Goal: Check status: Check status

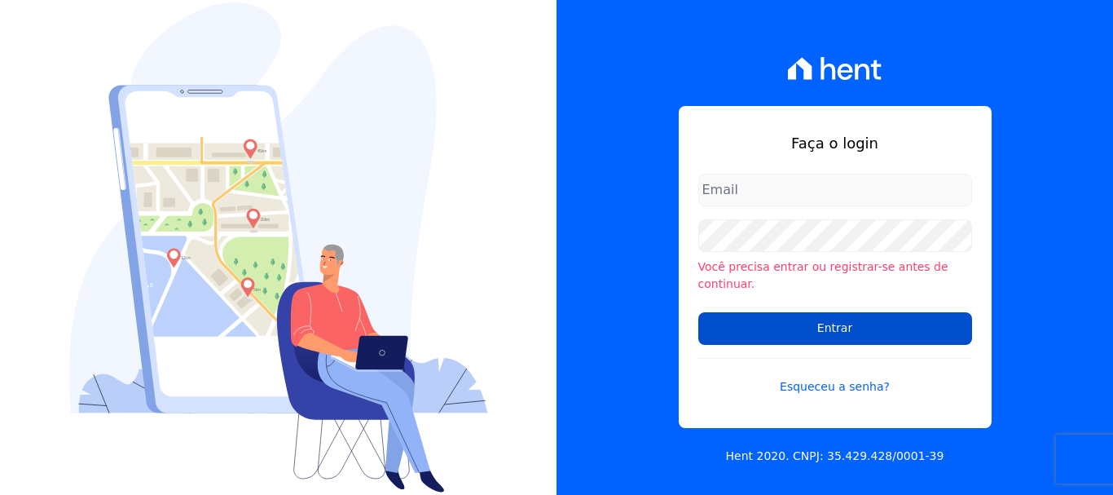
type input "vyviane.martinsgruporei@gmail.com"
click at [811, 317] on input "Entrar" at bounding box center [836, 328] width 274 height 33
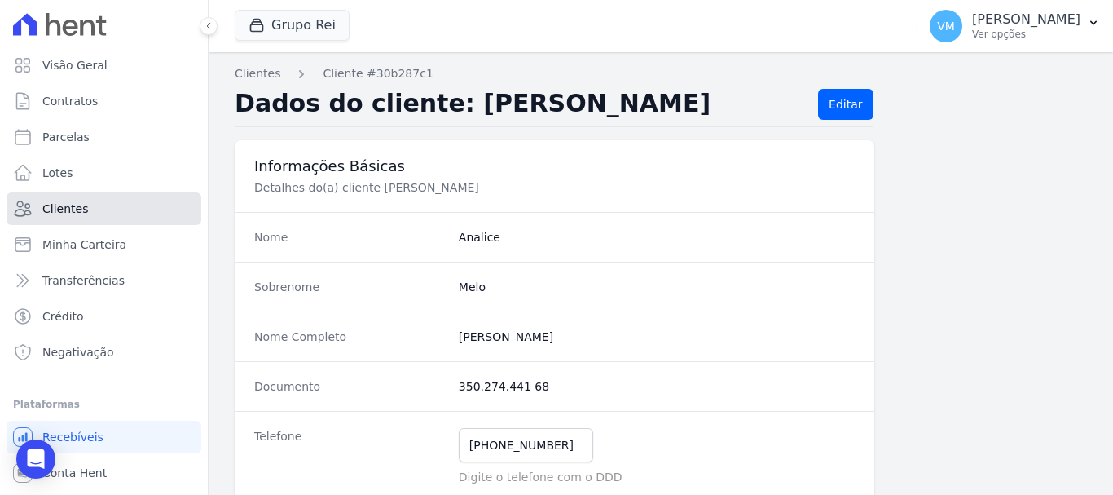
click at [112, 210] on link "Clientes" at bounding box center [104, 208] width 195 height 33
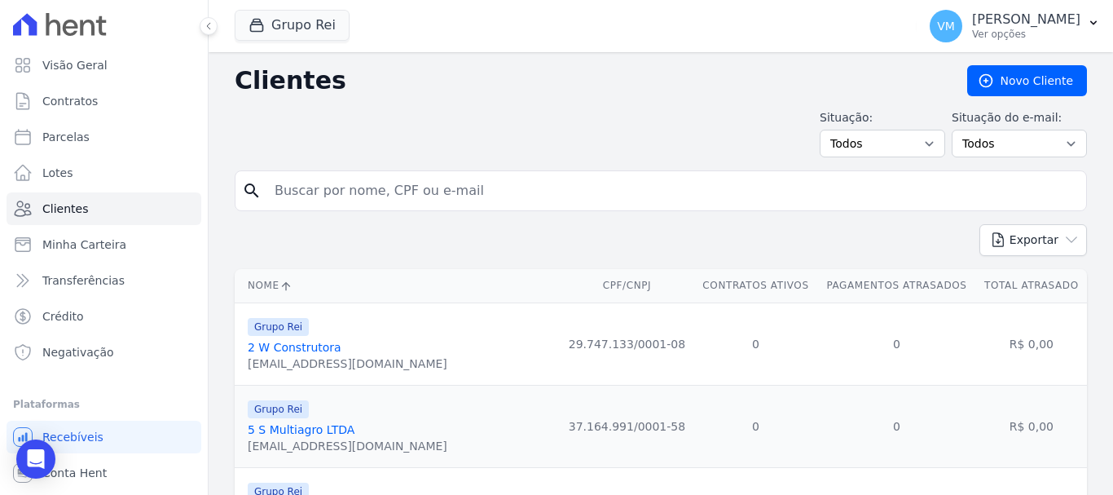
click at [482, 195] on input "search" at bounding box center [672, 190] width 815 height 33
paste input "[PERSON_NAME]"
type input "[PERSON_NAME]"
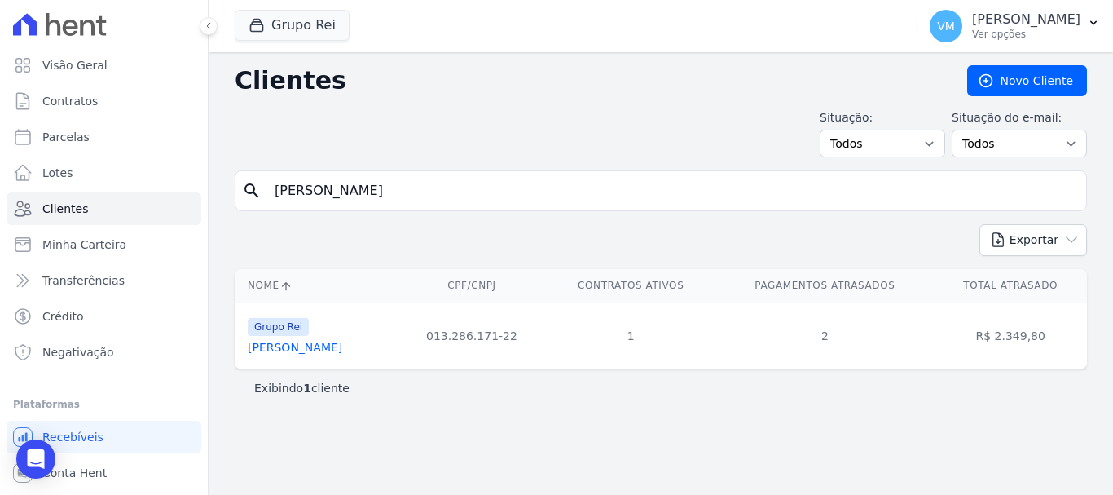
click at [294, 353] on link "Adao Lopes Da Costa" at bounding box center [295, 347] width 95 height 13
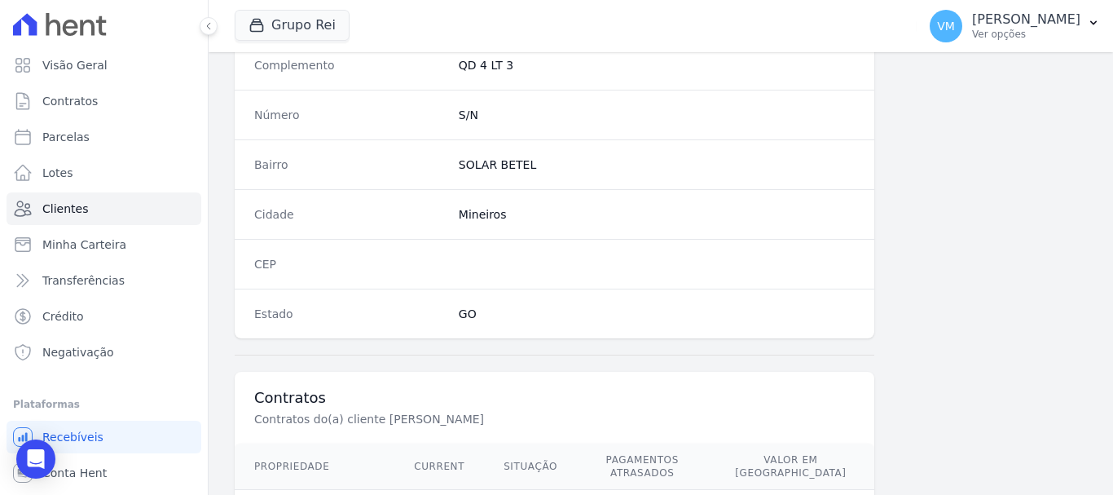
scroll to position [1030, 0]
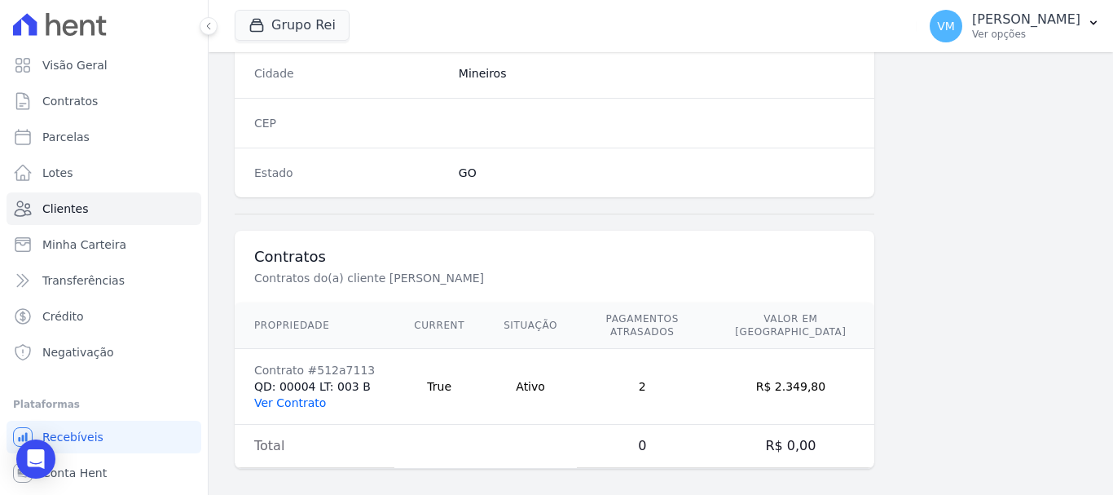
click at [315, 396] on link "Ver Contrato" at bounding box center [290, 402] width 72 height 13
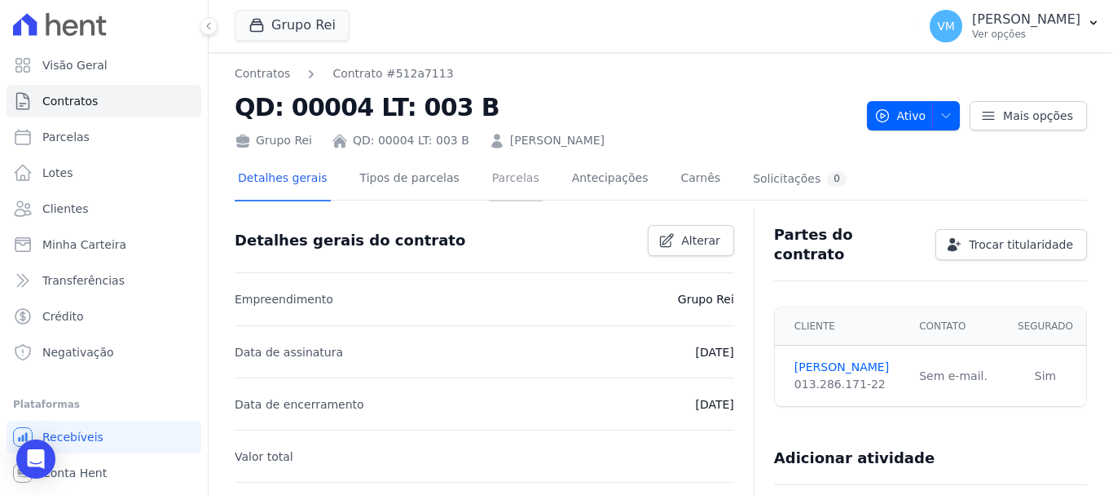
click at [489, 174] on link "Parcelas" at bounding box center [516, 179] width 54 height 43
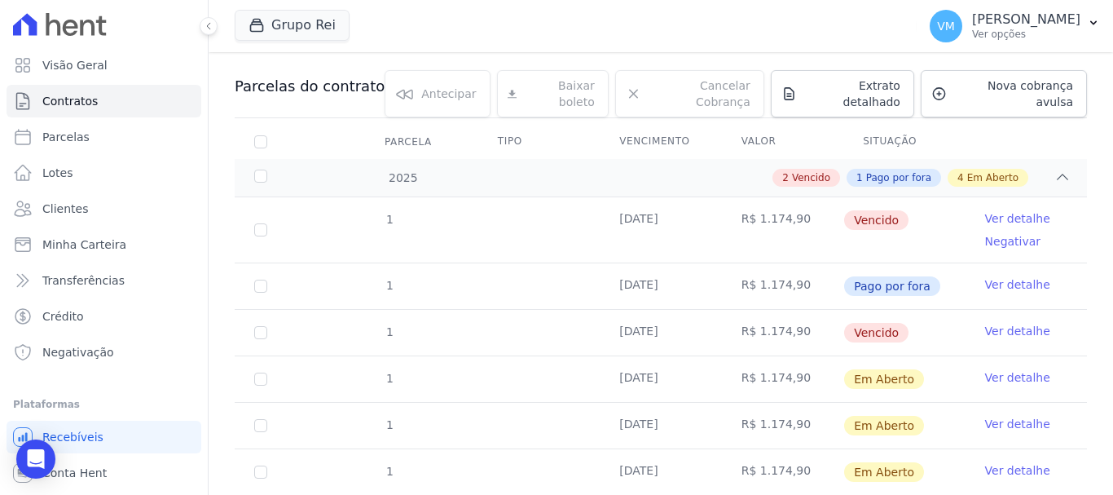
scroll to position [163, 0]
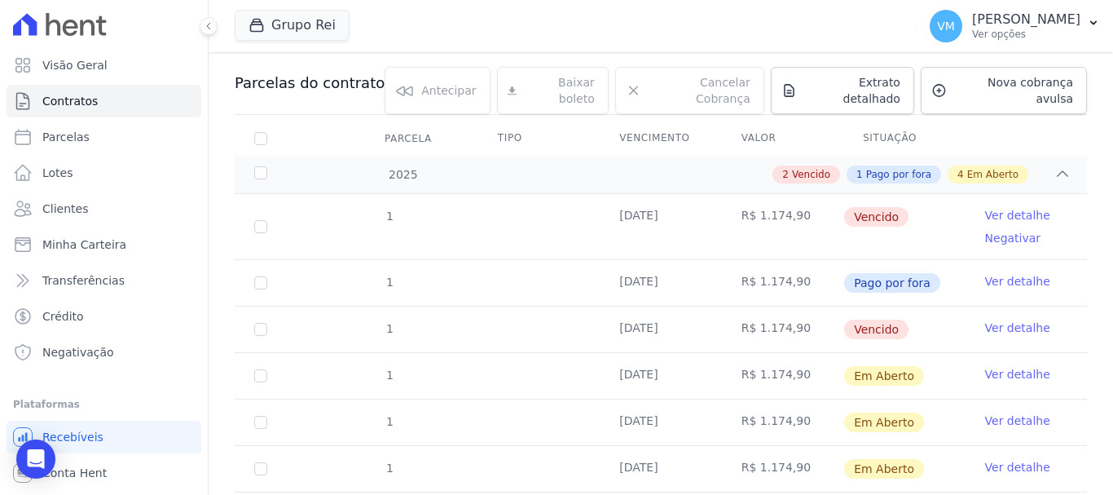
click at [1007, 273] on link "Ver detalhe" at bounding box center [1017, 281] width 65 height 16
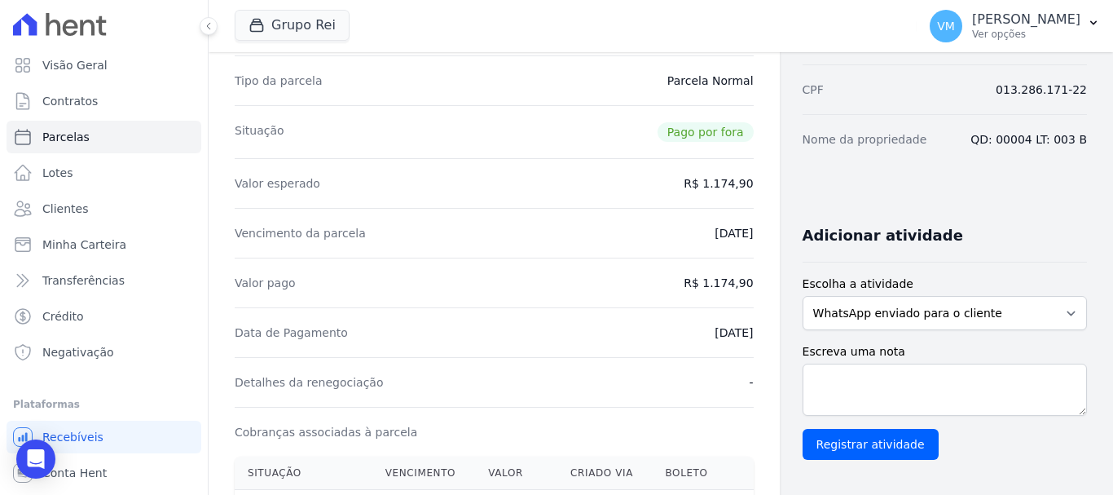
scroll to position [245, 0]
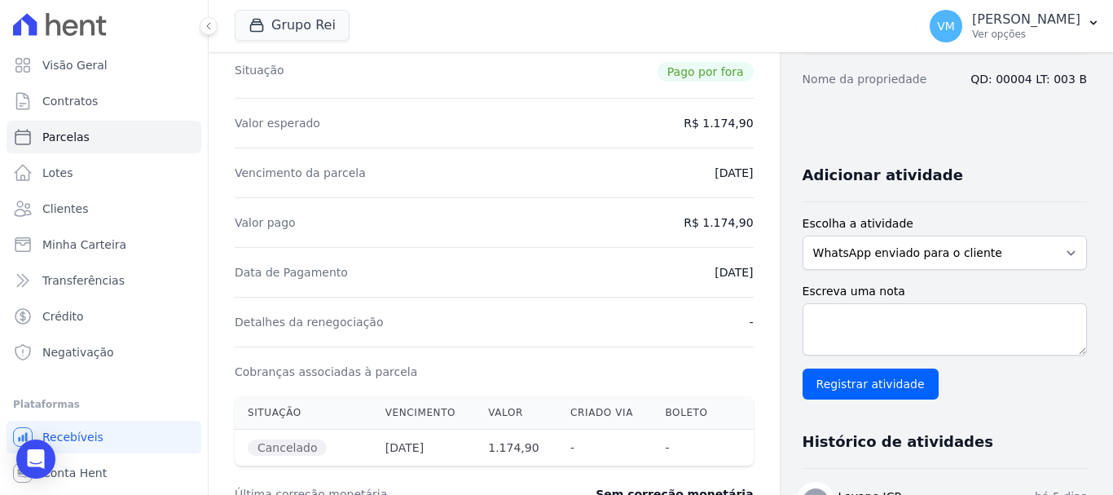
drag, startPoint x: 684, startPoint y: 272, endPoint x: 749, endPoint y: 269, distance: 65.3
click at [749, 269] on div "Contratos Contrato #512a7113 Parcelas Parcela #1 Parcela #1 - Julho de 2025 Dad…" at bounding box center [494, 355] width 571 height 1094
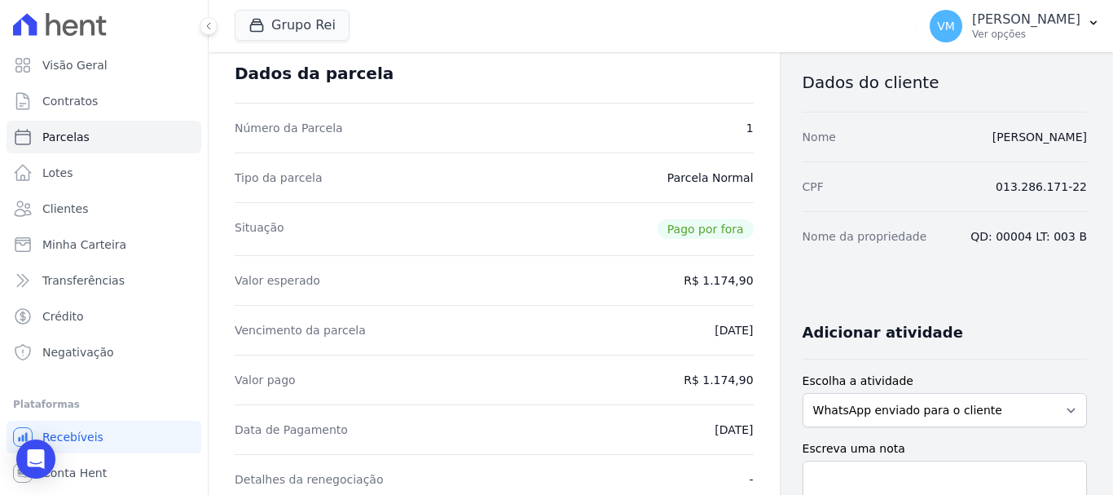
scroll to position [82, 0]
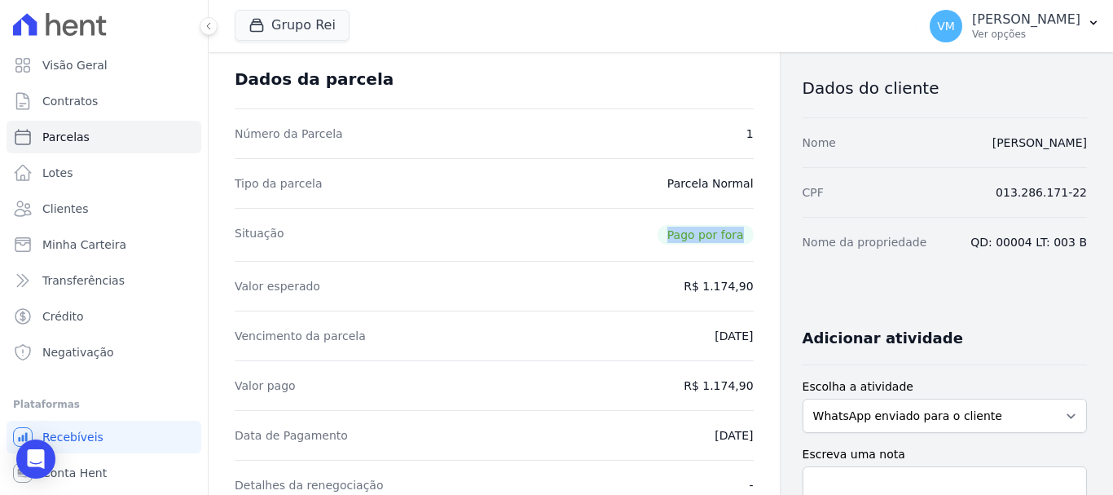
drag, startPoint x: 664, startPoint y: 235, endPoint x: 733, endPoint y: 234, distance: 68.5
click at [733, 234] on span "Pago por fora" at bounding box center [706, 235] width 96 height 20
click at [578, 234] on div "Situação Pago por fora" at bounding box center [494, 234] width 519 height 53
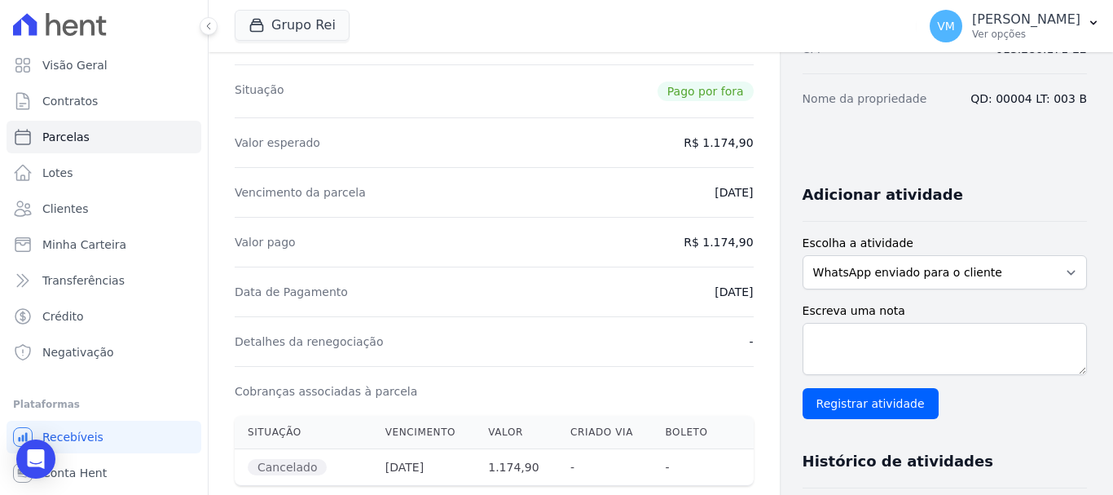
scroll to position [245, 0]
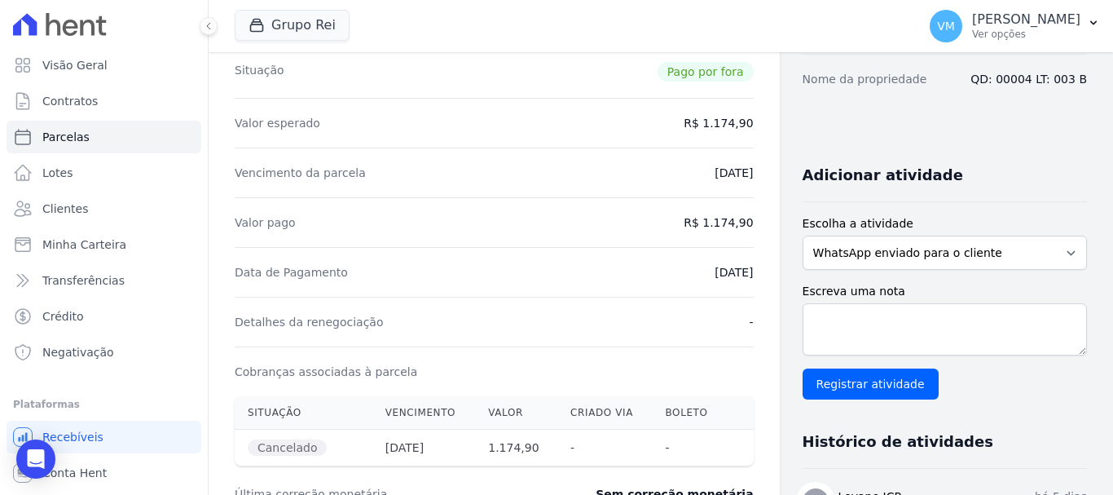
drag, startPoint x: 688, startPoint y: 269, endPoint x: 760, endPoint y: 268, distance: 72.5
click at [760, 268] on div "Contratos Contrato #512a7113 Parcelas Parcela #1 Parcela #1 - Julho de 2025 Dad…" at bounding box center [494, 355] width 571 height 1094
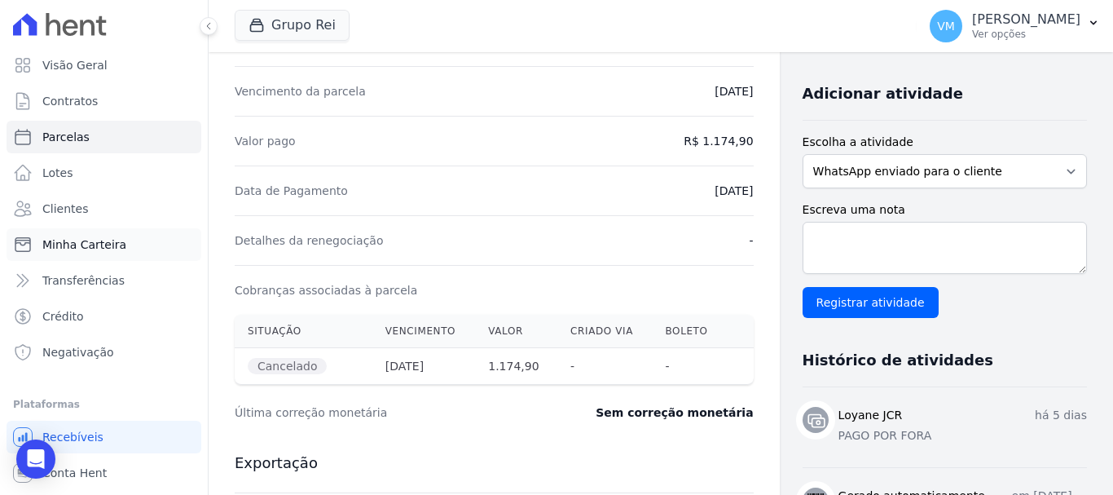
scroll to position [30, 0]
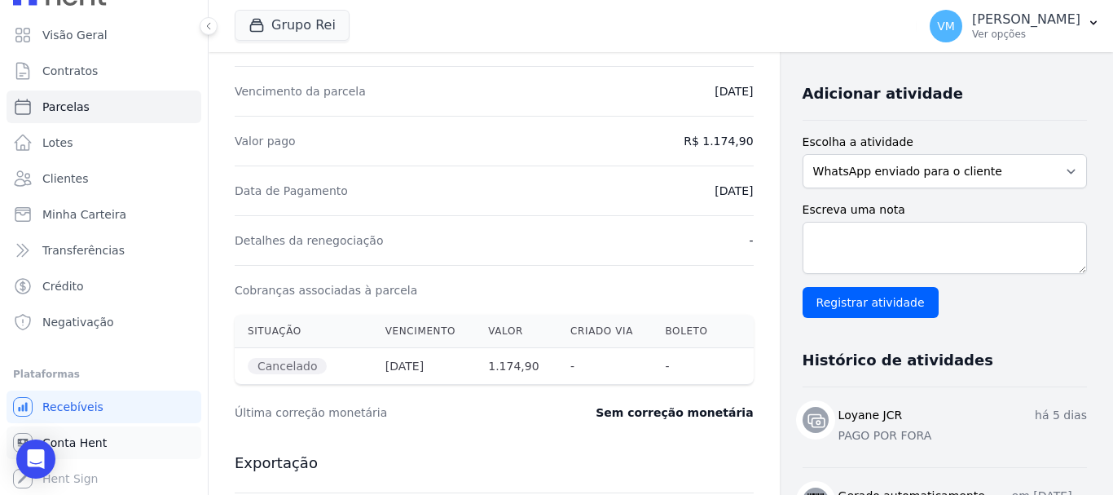
click at [86, 440] on span "Conta Hent" at bounding box center [74, 442] width 64 height 16
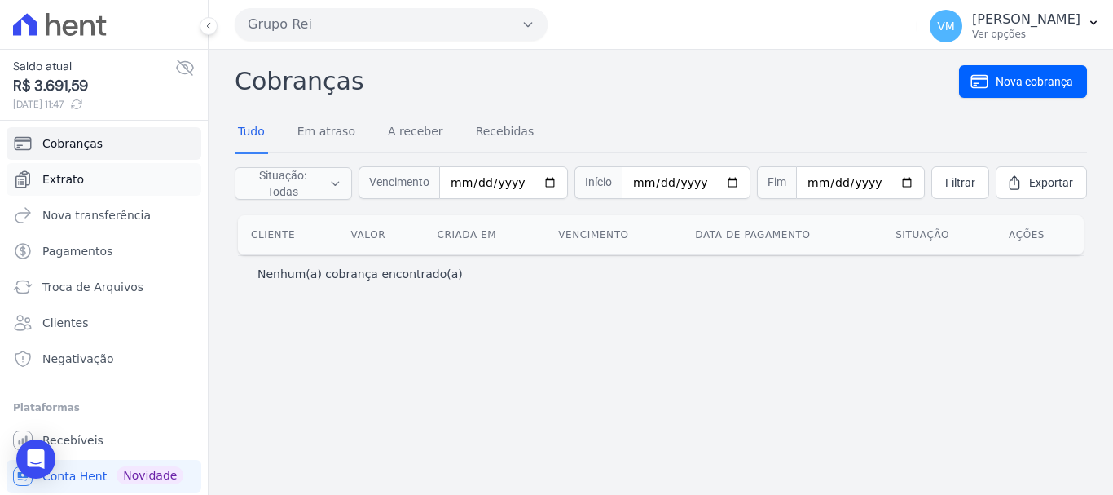
click at [80, 183] on link "Extrato" at bounding box center [104, 179] width 195 height 33
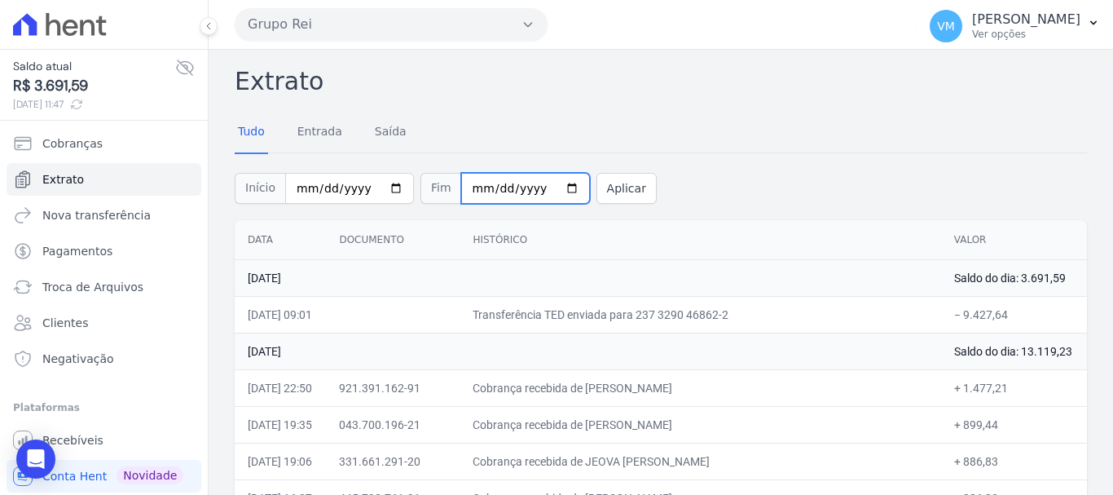
click at [546, 185] on input "2025-08-19" at bounding box center [525, 188] width 129 height 31
type input "[DATE]"
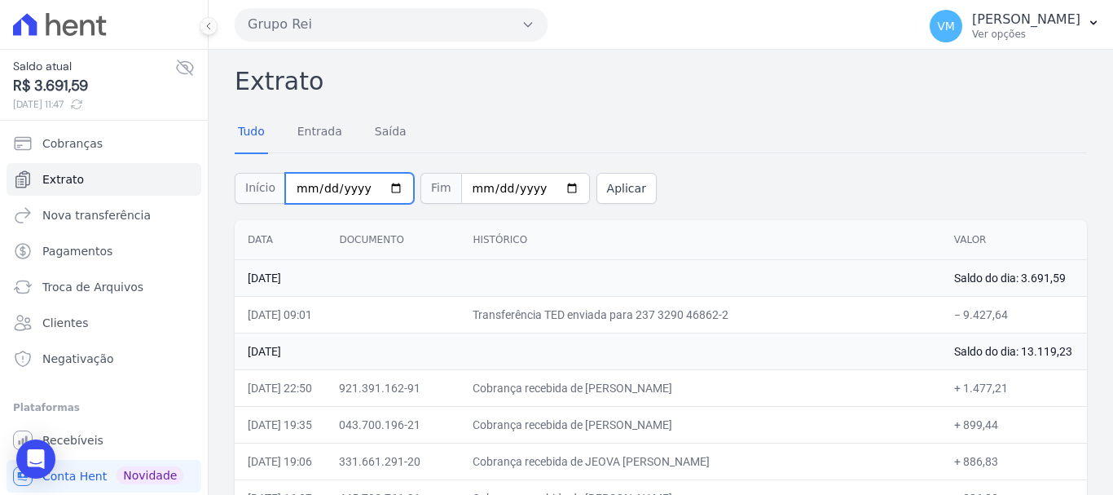
click at [381, 188] on input "2025-08-01" at bounding box center [349, 188] width 129 height 31
type input "[DATE]"
click at [597, 195] on button "Aplicar" at bounding box center [627, 188] width 60 height 31
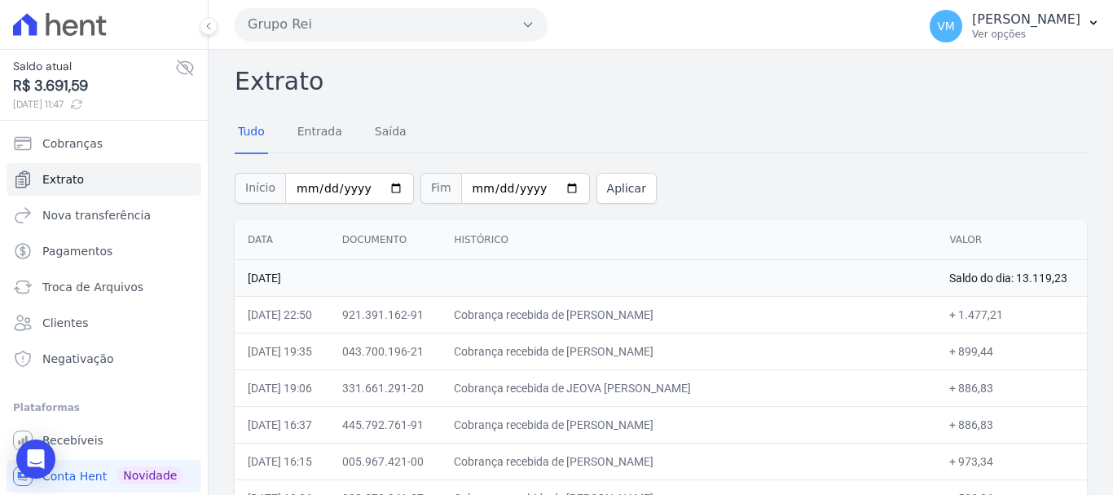
click at [674, 117] on div "Tudo Entrada [GEOGRAPHIC_DATA]" at bounding box center [661, 132] width 853 height 40
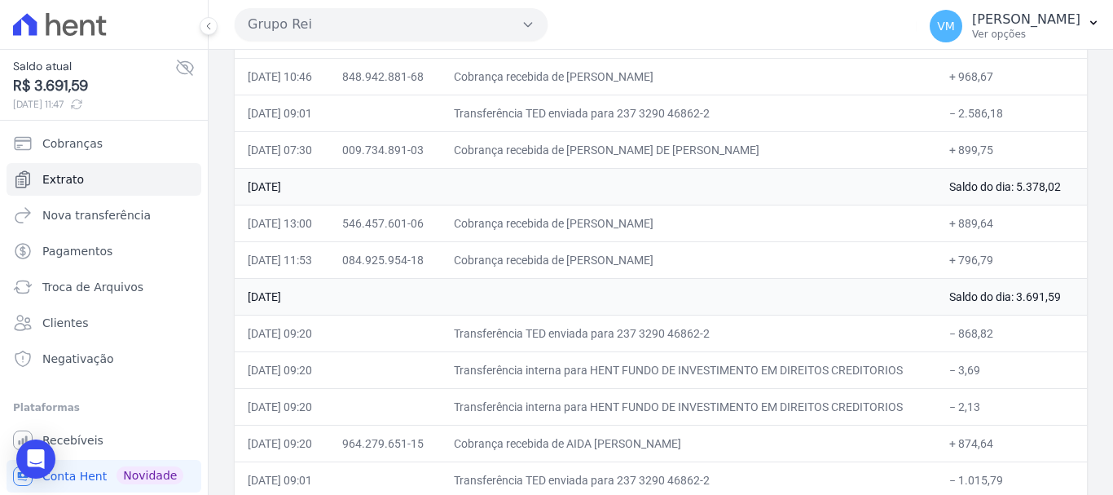
scroll to position [571, 0]
drag, startPoint x: 472, startPoint y: 257, endPoint x: 741, endPoint y: 252, distance: 269.0
click at [741, 252] on td "Cobrança recebida de [PERSON_NAME]" at bounding box center [689, 257] width 496 height 37
click at [478, 216] on td "Cobrança recebida de [PERSON_NAME]" at bounding box center [689, 220] width 496 height 37
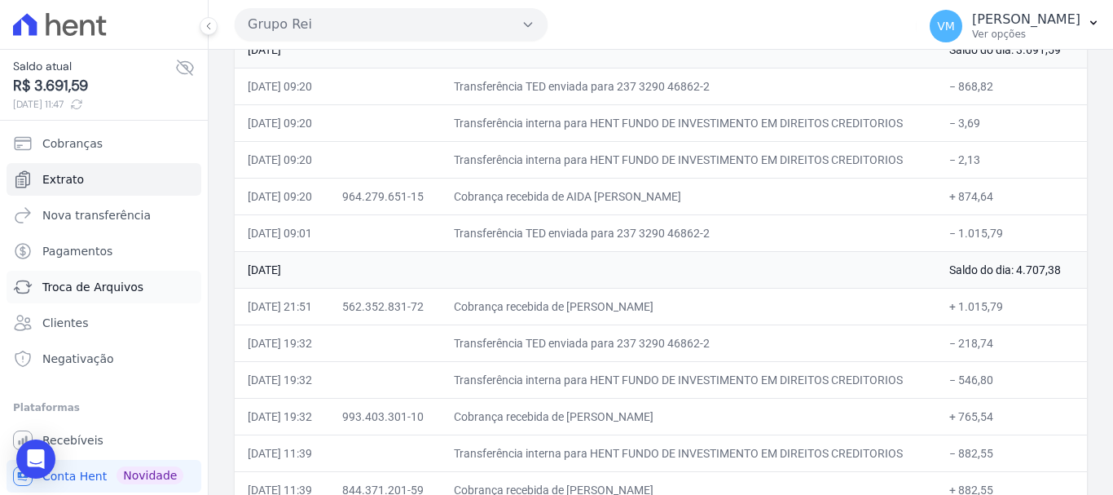
scroll to position [33, 0]
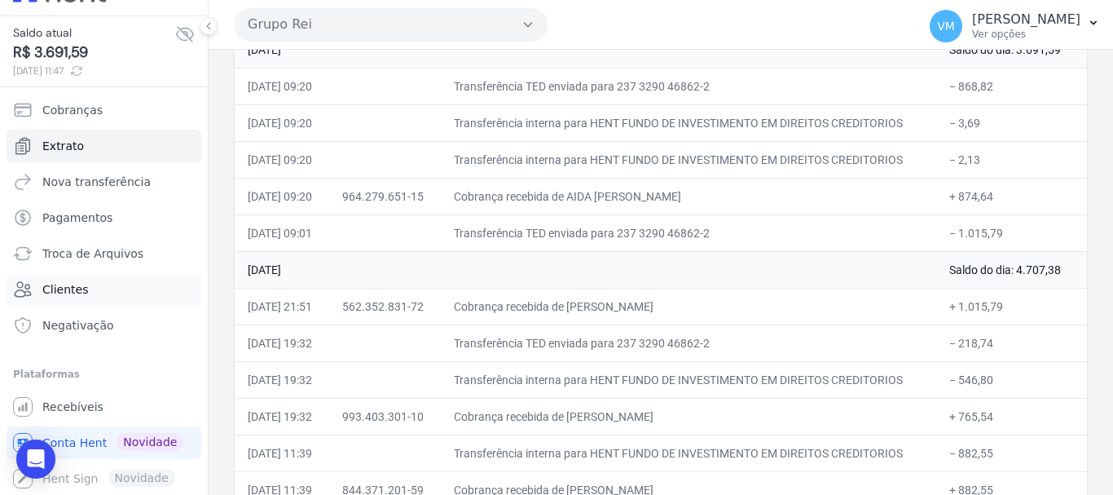
click at [106, 292] on link "Clientes" at bounding box center [104, 289] width 195 height 33
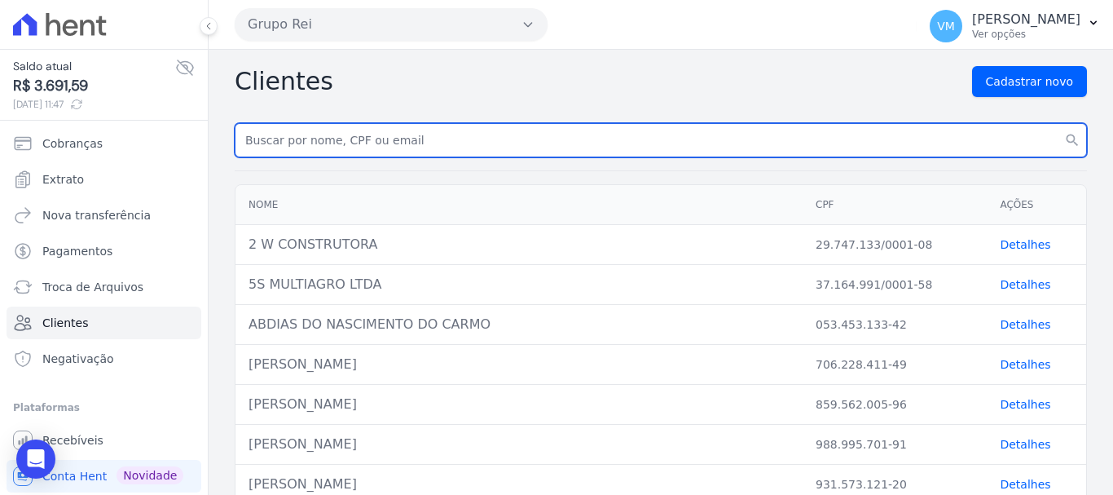
click at [414, 145] on input "text" at bounding box center [661, 140] width 853 height 34
paste input "[PERSON_NAME]"
type input "[PERSON_NAME]"
click at [1058, 123] on button "search" at bounding box center [1072, 140] width 29 height 34
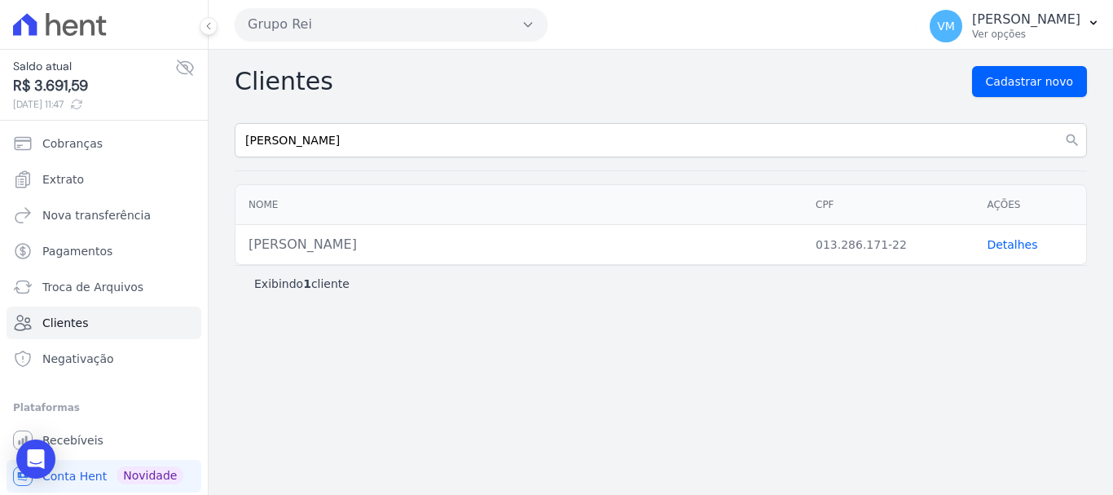
click at [1001, 247] on link "Detalhes" at bounding box center [1012, 244] width 51 height 13
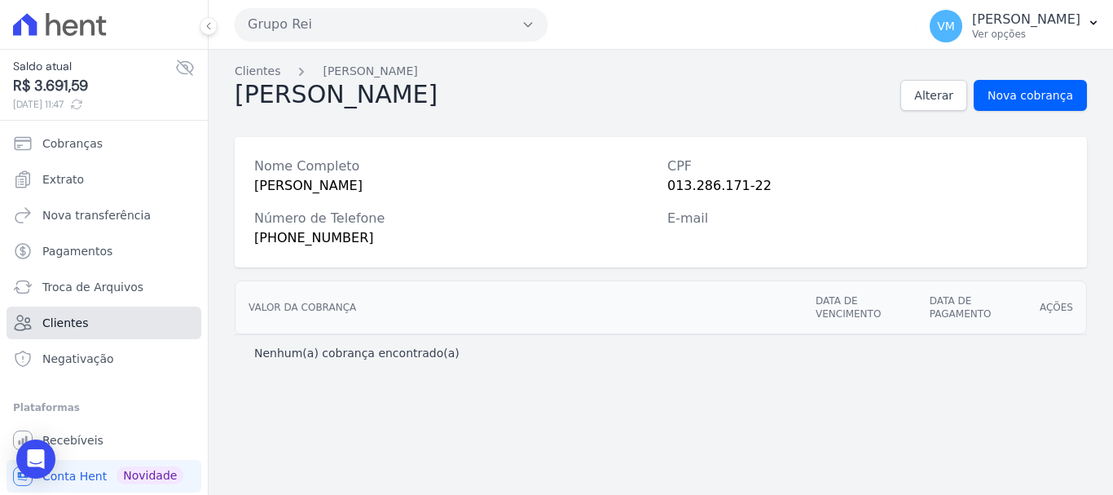
click at [64, 320] on span "Clientes" at bounding box center [65, 323] width 46 height 16
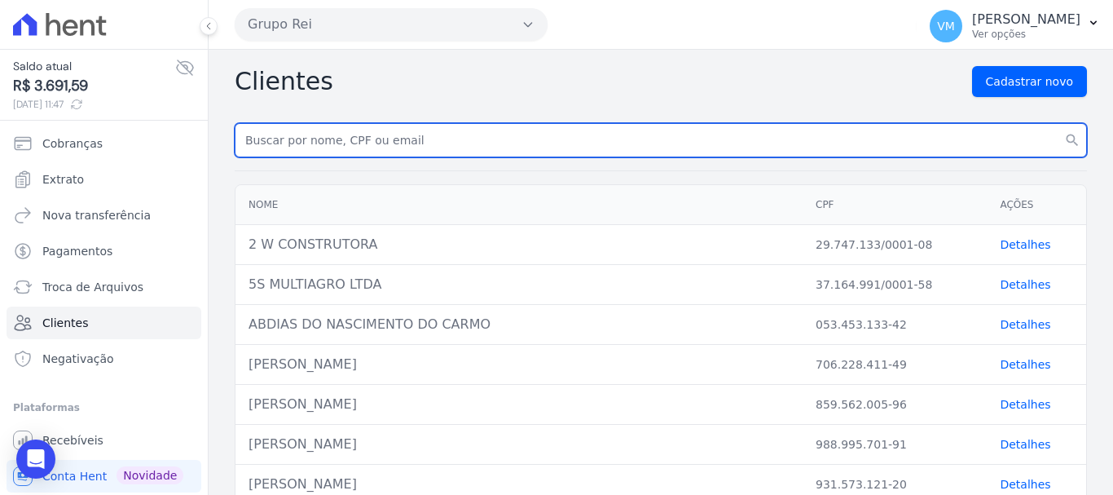
click at [306, 138] on input "text" at bounding box center [661, 140] width 853 height 34
paste input "[PERSON_NAME]"
type input "[PERSON_NAME]"
click at [1058, 123] on button "search" at bounding box center [1072, 140] width 29 height 34
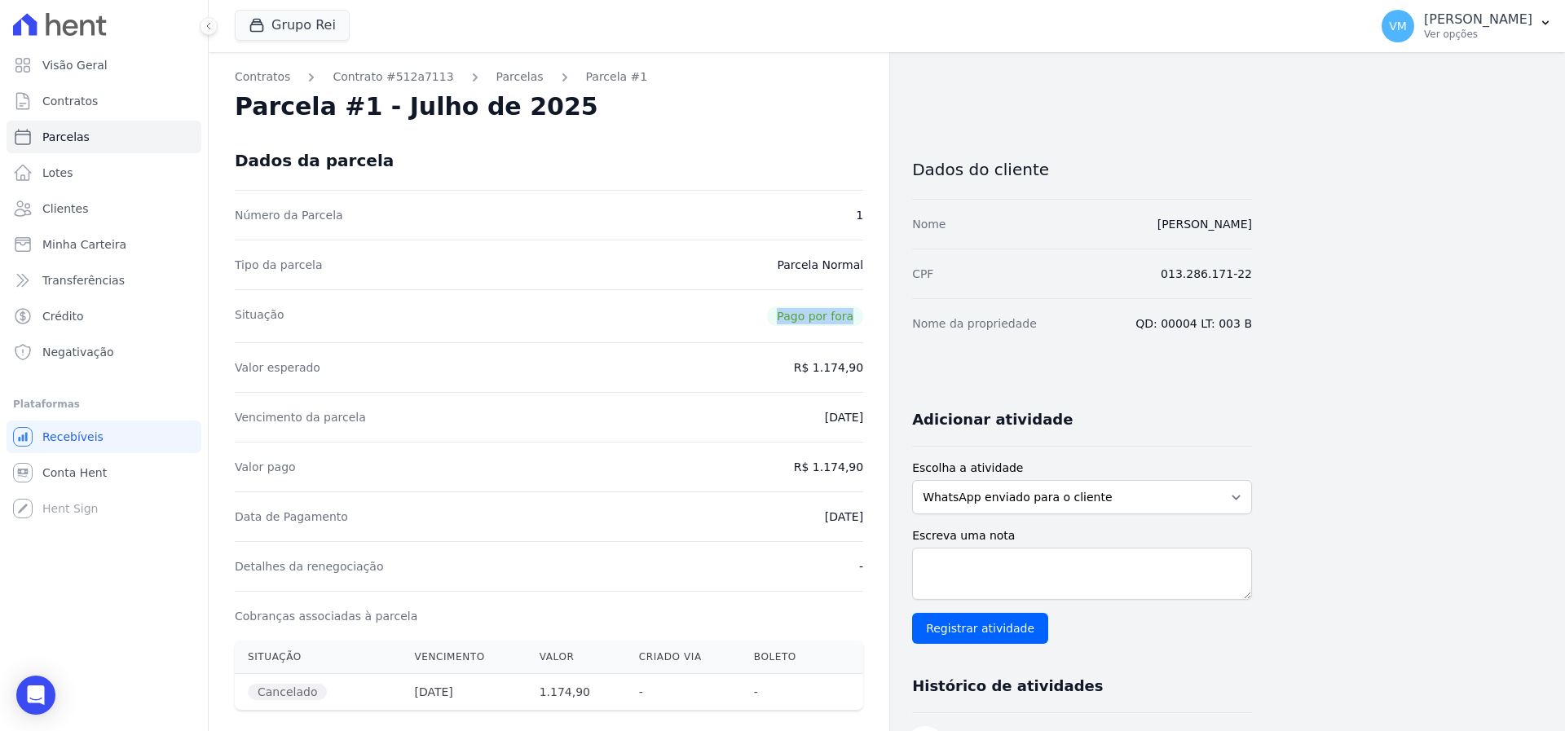
drag, startPoint x: 782, startPoint y: 315, endPoint x: 854, endPoint y: 318, distance: 72.6
click at [854, 318] on span "Pago por fora" at bounding box center [815, 316] width 96 height 20
drag, startPoint x: 703, startPoint y: 324, endPoint x: 666, endPoint y: 327, distance: 36.8
click at [703, 325] on div "Situação Pago por fora" at bounding box center [549, 315] width 628 height 53
click at [662, 325] on div "Situação Pago por fora" at bounding box center [549, 315] width 628 height 53
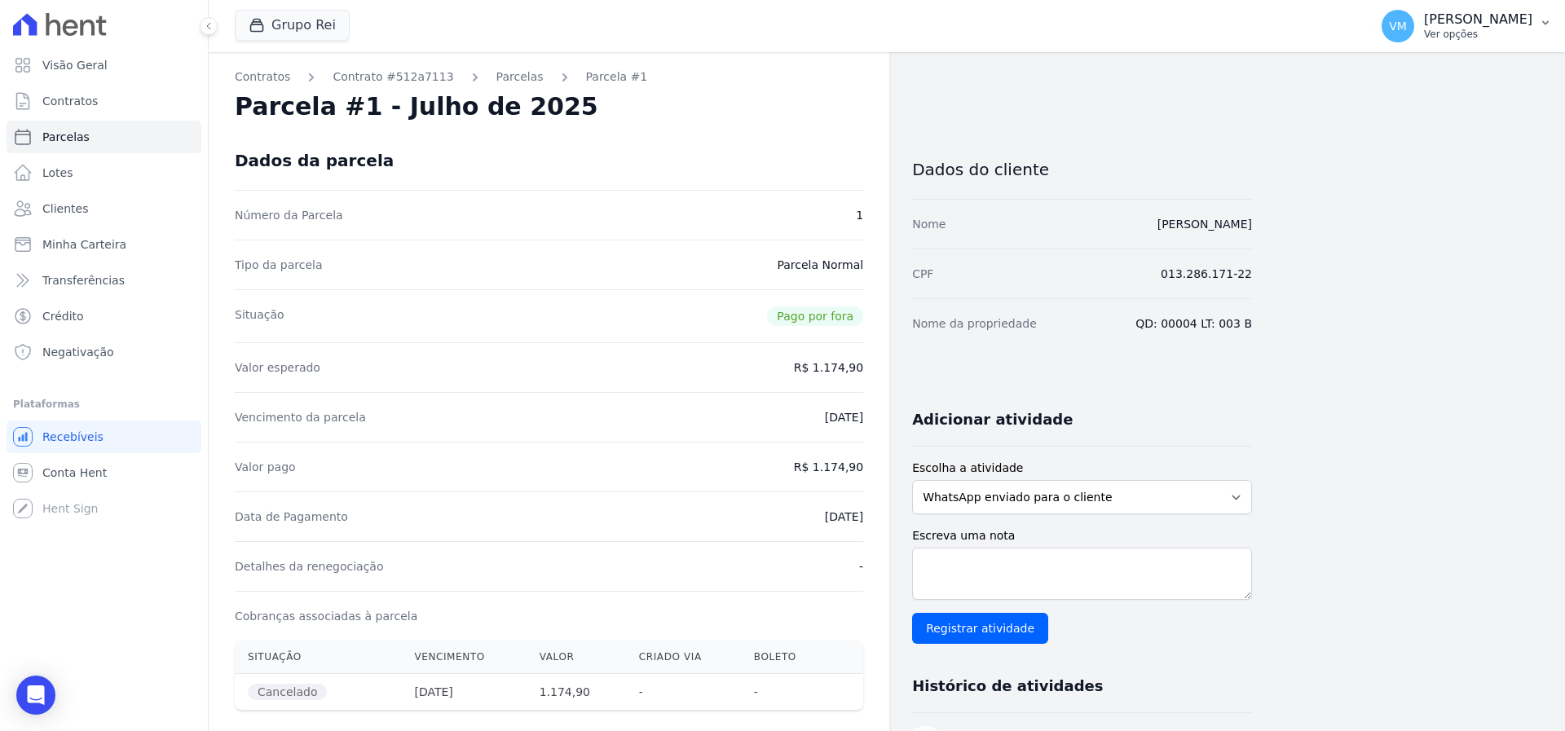
click at [1113, 18] on icon "button" at bounding box center [1545, 22] width 13 height 13
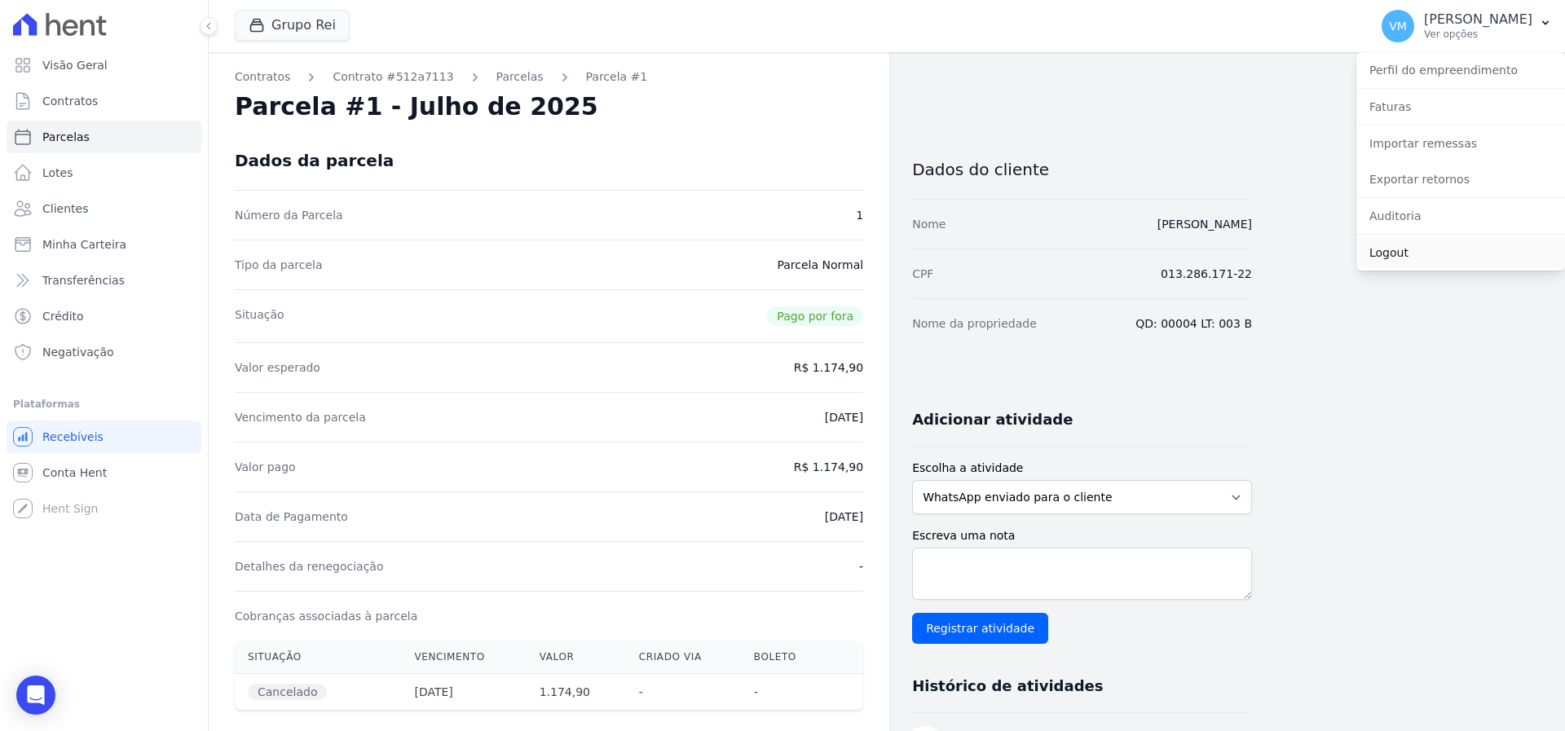
click at [1113, 254] on link "Logout" at bounding box center [1460, 252] width 209 height 29
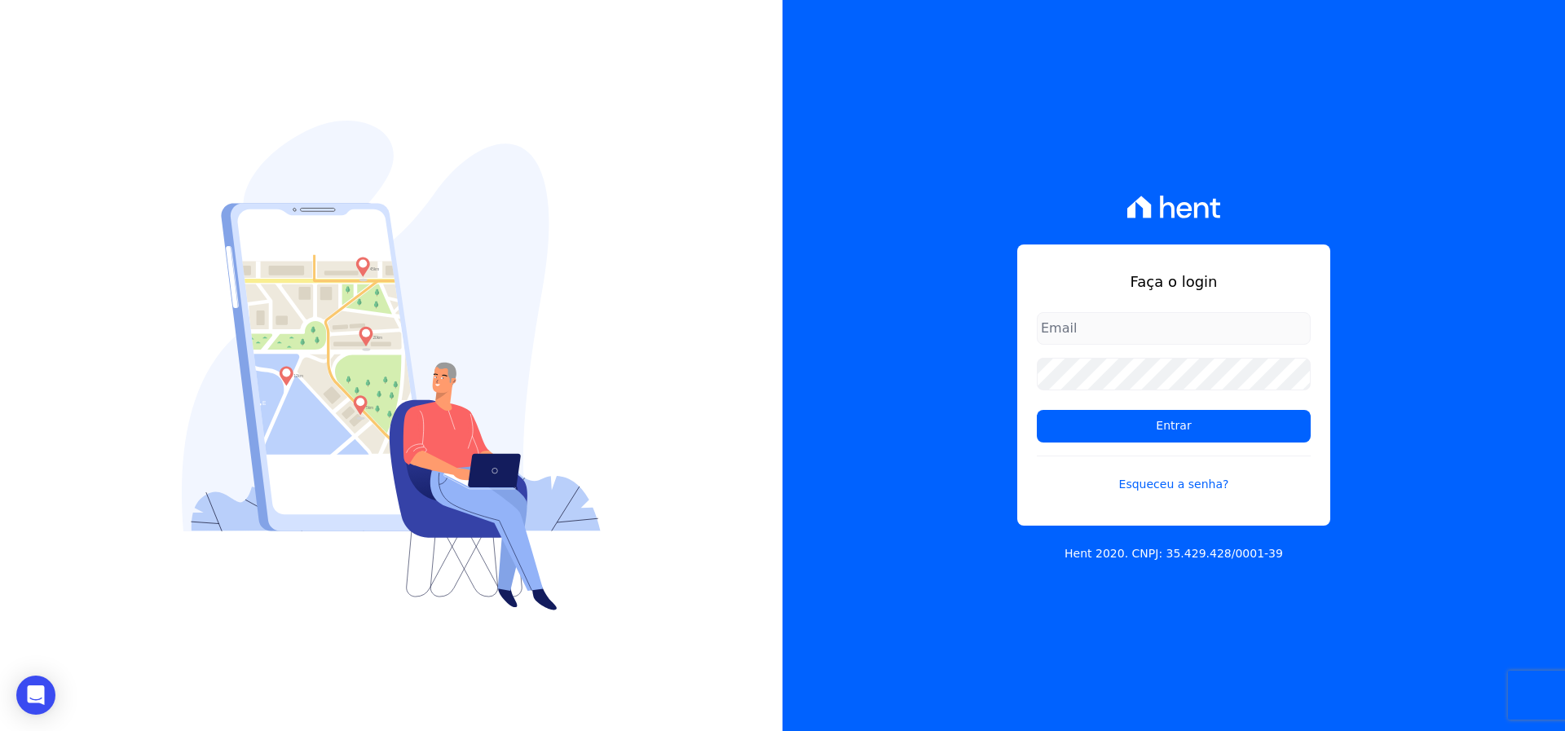
type input "vyviane.martinsgruporei@gmail.com"
